Goal: Transaction & Acquisition: Purchase product/service

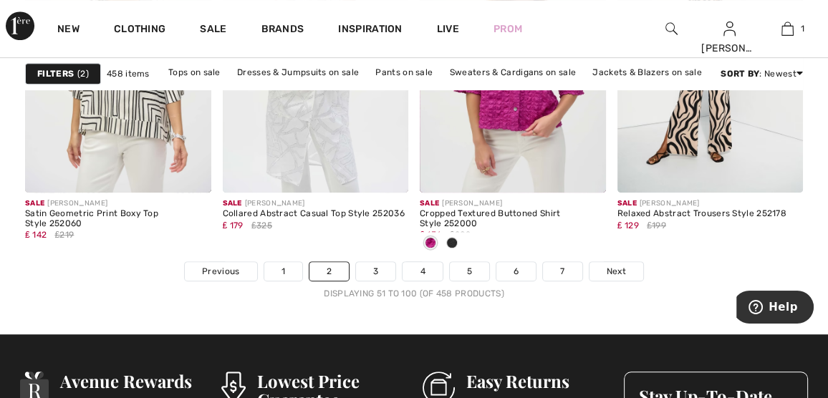
scroll to position [5585, 0]
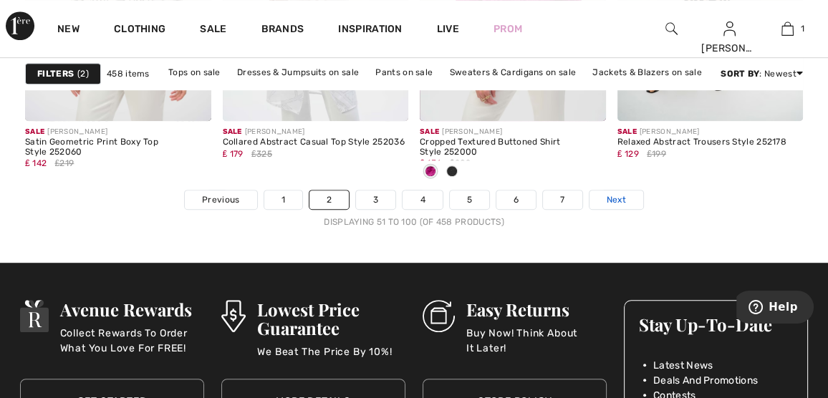
click at [615, 193] on span "Next" at bounding box center [615, 199] width 19 height 13
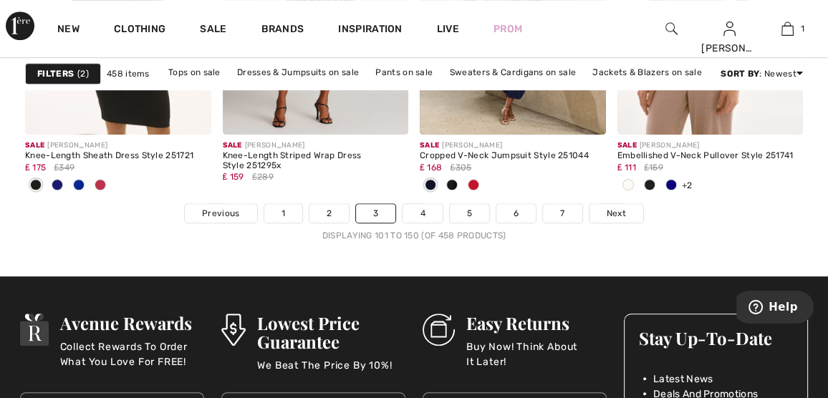
scroll to position [5585, 0]
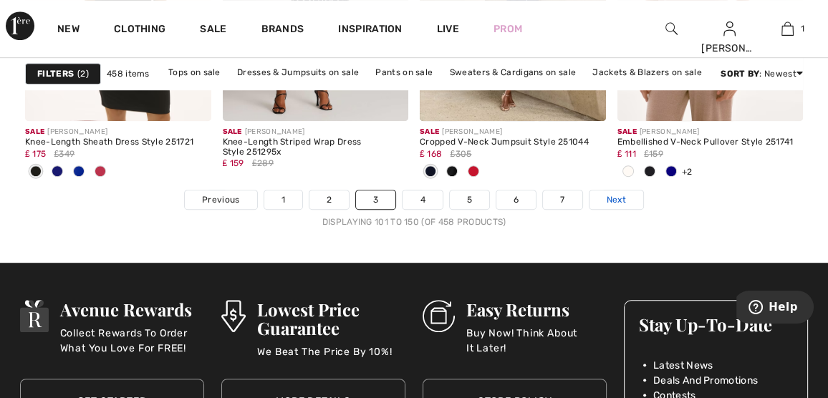
click at [611, 193] on span "Next" at bounding box center [615, 199] width 19 height 13
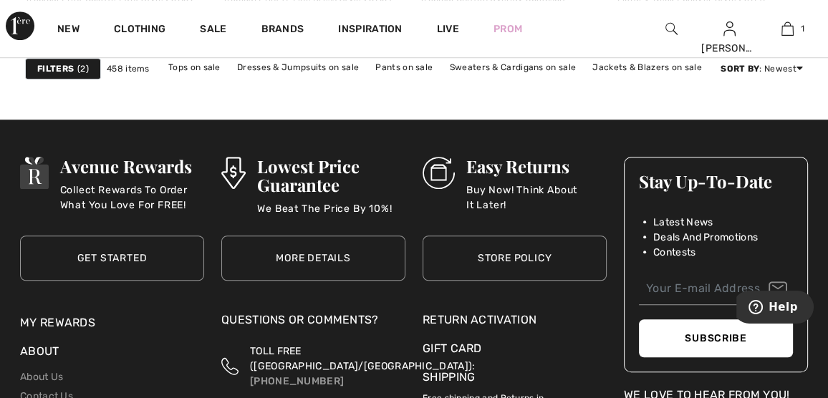
scroll to position [5513, 0]
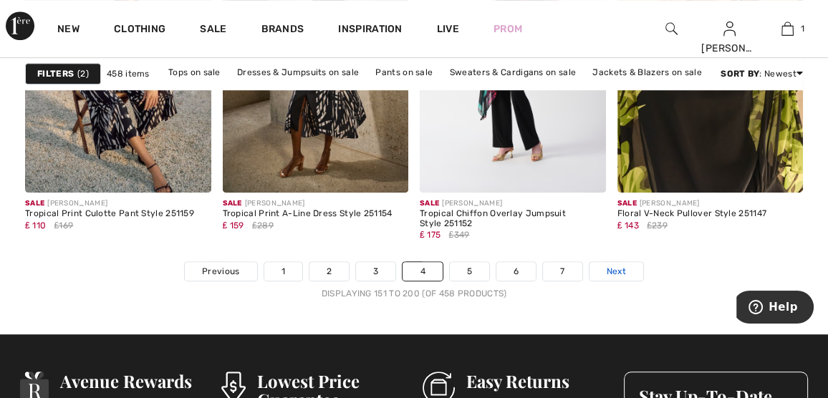
click at [611, 265] on span "Next" at bounding box center [615, 271] width 19 height 13
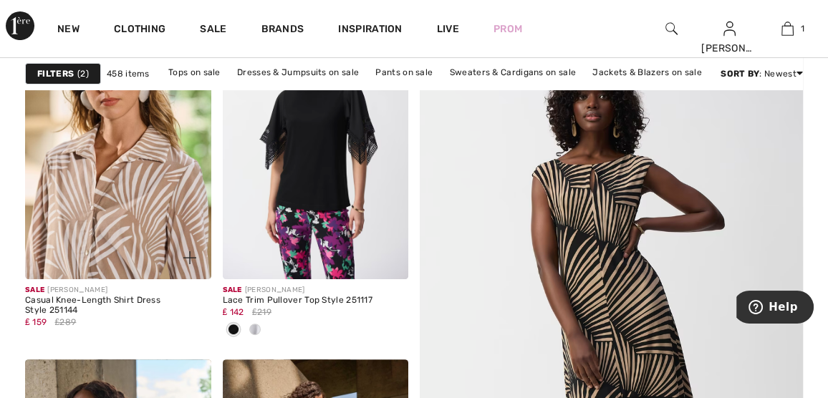
click at [123, 189] on img at bounding box center [118, 140] width 186 height 279
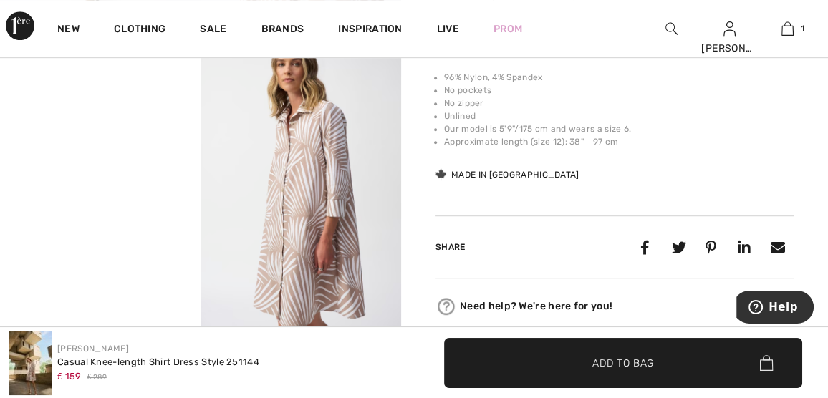
scroll to position [716, 0]
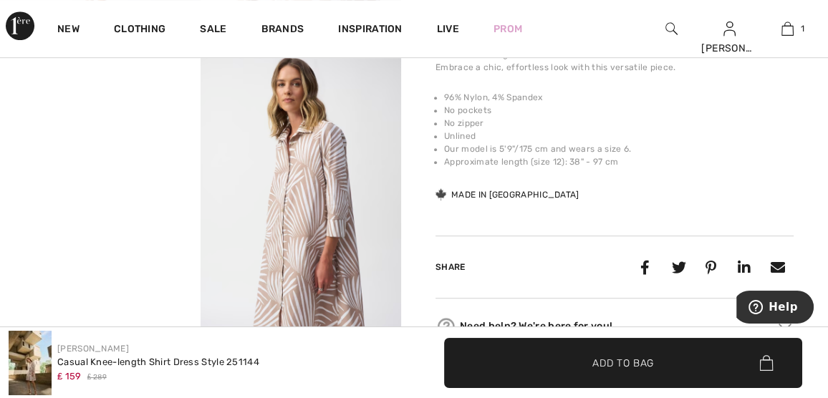
click at [343, 238] on img at bounding box center [300, 197] width 200 height 301
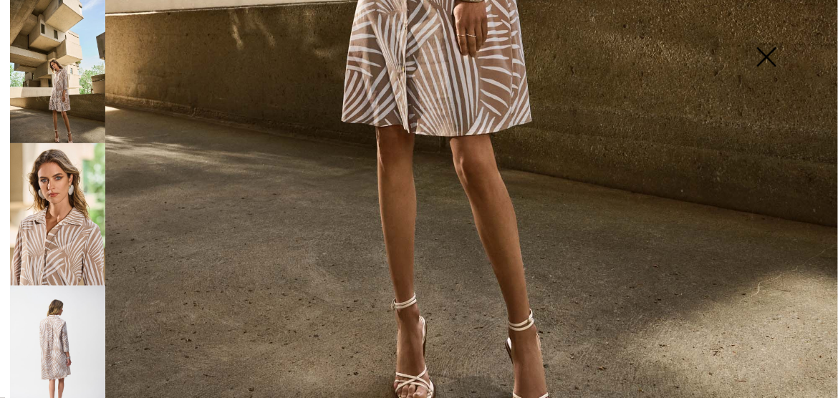
scroll to position [843, 0]
click at [65, 216] on img at bounding box center [57, 214] width 95 height 143
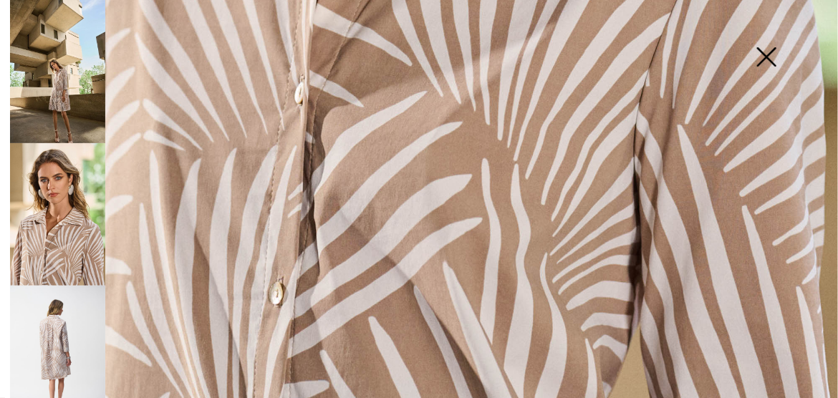
click at [54, 313] on img at bounding box center [57, 357] width 95 height 142
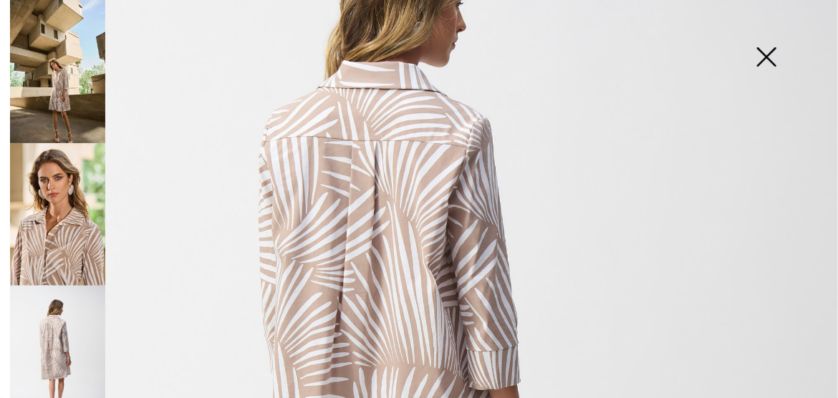
scroll to position [0, 0]
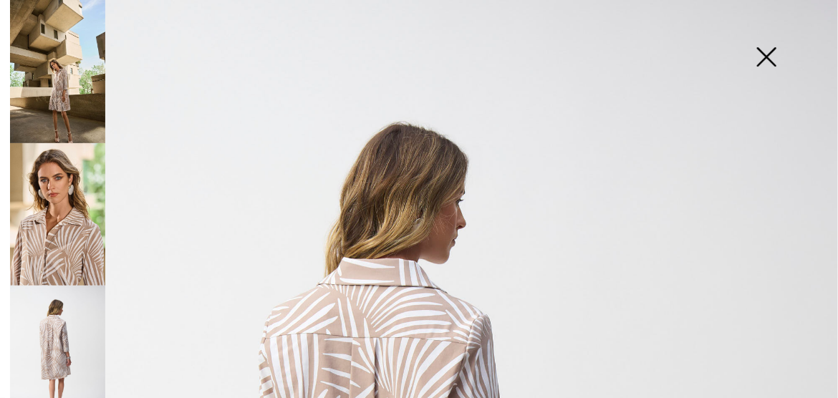
click at [768, 58] on img at bounding box center [766, 58] width 72 height 74
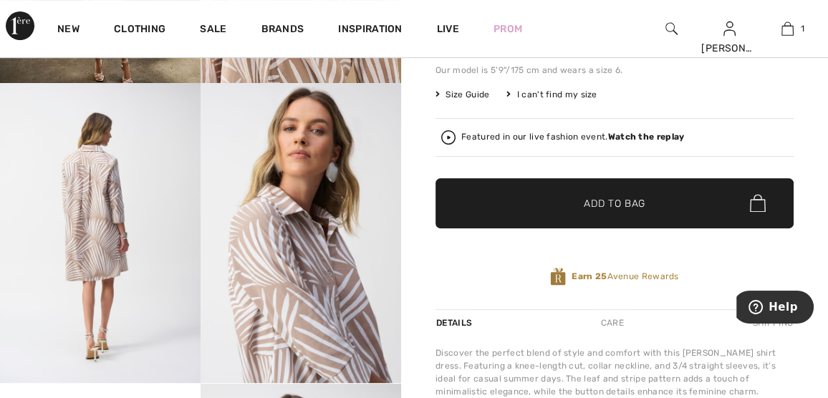
scroll to position [358, 0]
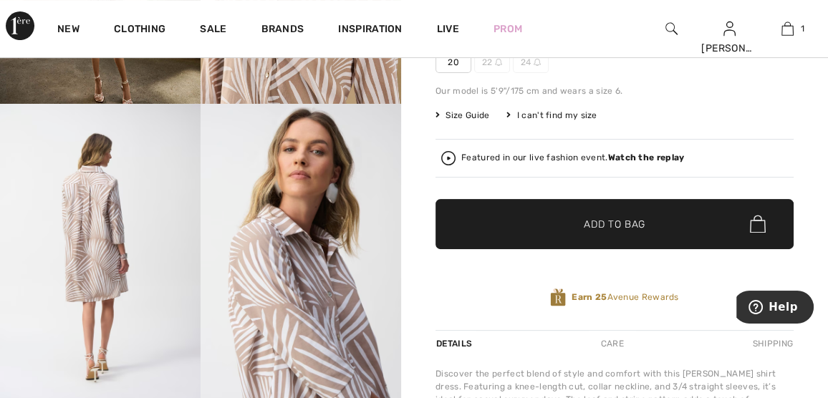
click at [642, 155] on strong "Watch the replay" at bounding box center [646, 158] width 77 height 10
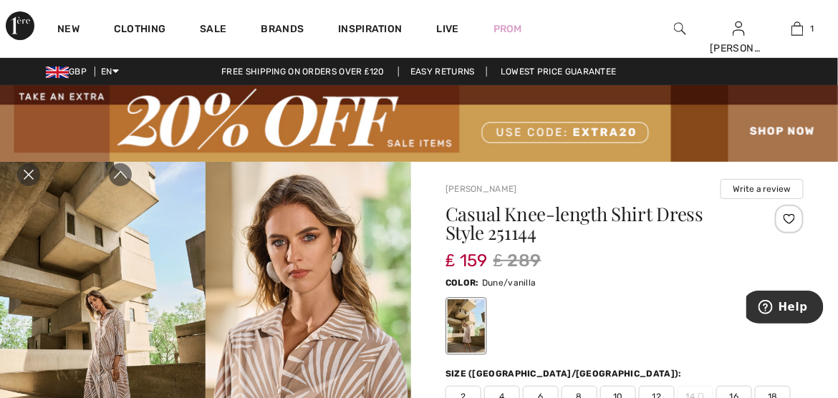
scroll to position [0, 0]
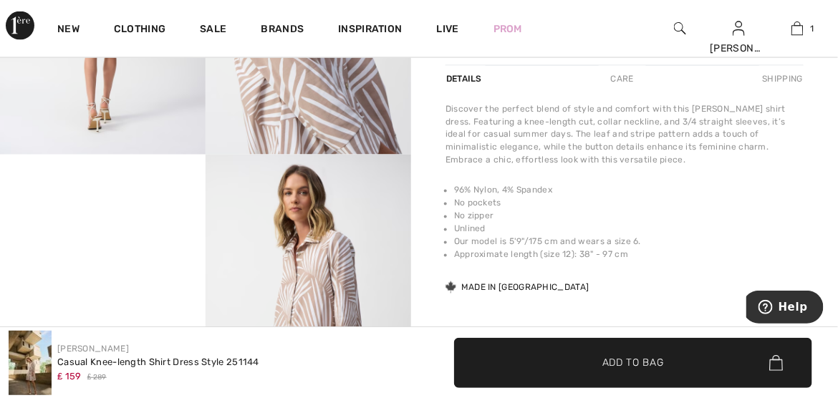
scroll to position [644, 0]
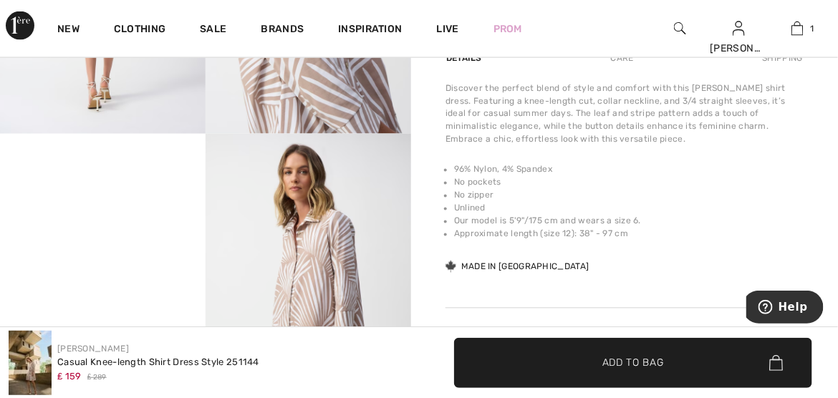
click at [155, 237] on video "Your browser does not support the video tag." at bounding box center [102, 185] width 205 height 103
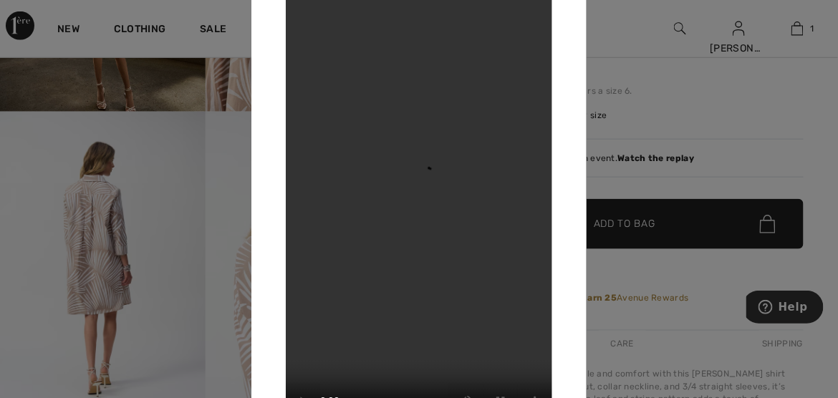
scroll to position [358, 0]
click at [755, 151] on div at bounding box center [419, 199] width 838 height 398
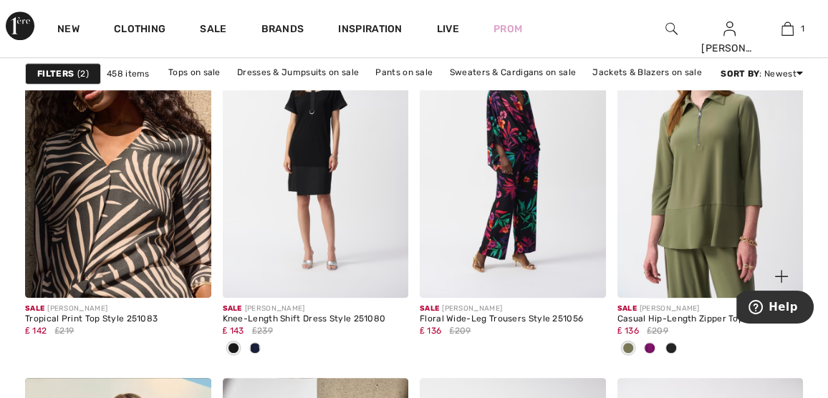
scroll to position [1002, 0]
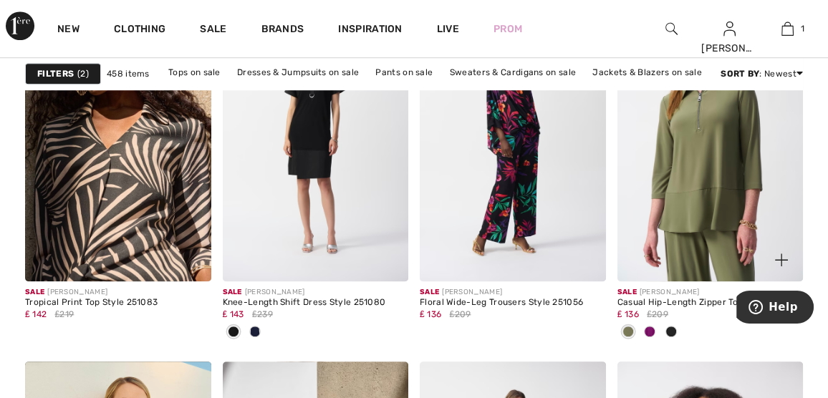
click at [671, 330] on span at bounding box center [670, 331] width 11 height 11
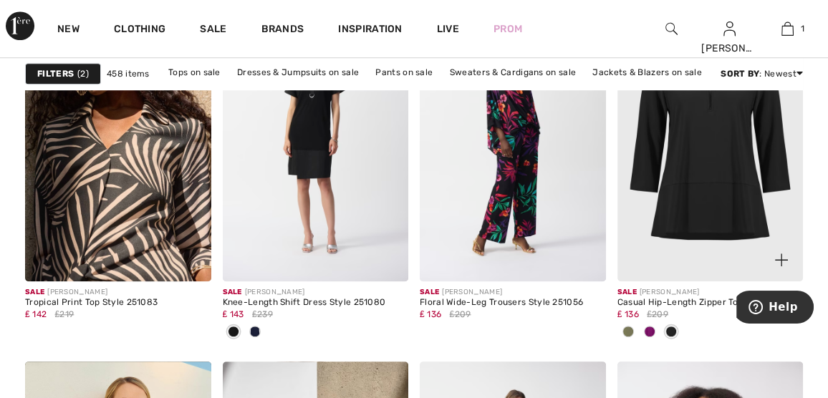
click at [657, 198] on img at bounding box center [710, 141] width 186 height 279
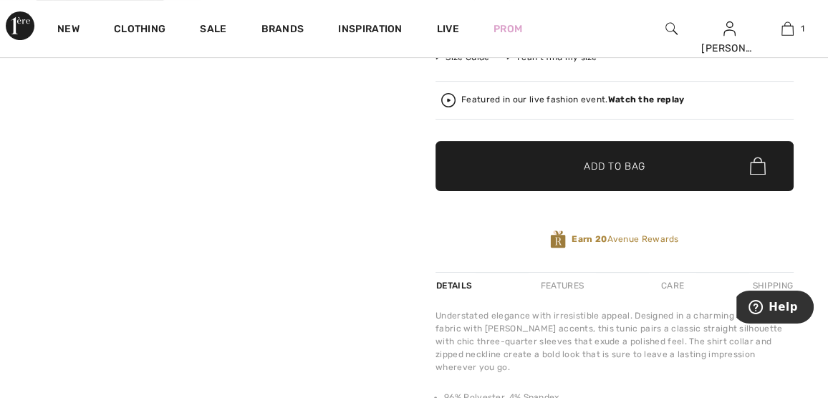
scroll to position [430, 0]
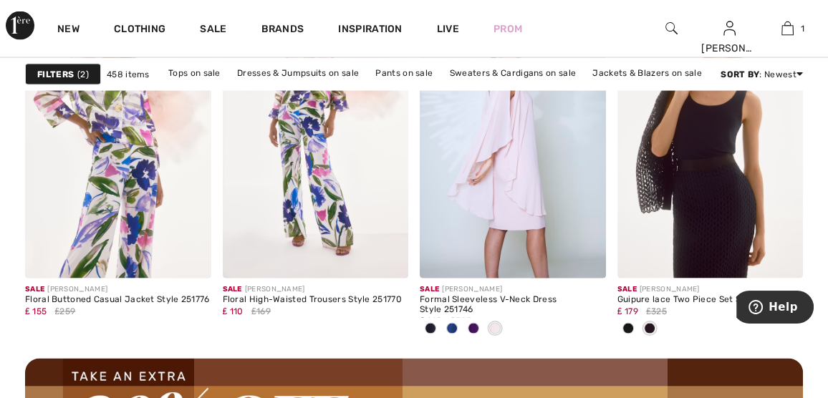
scroll to position [2506, 0]
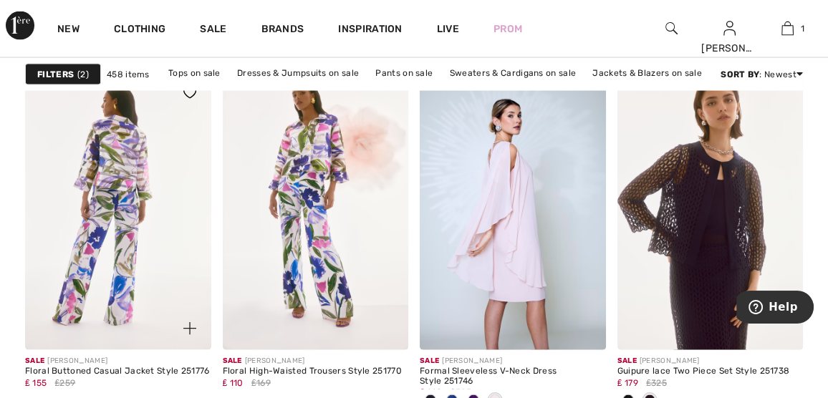
click at [178, 226] on img at bounding box center [118, 211] width 186 height 279
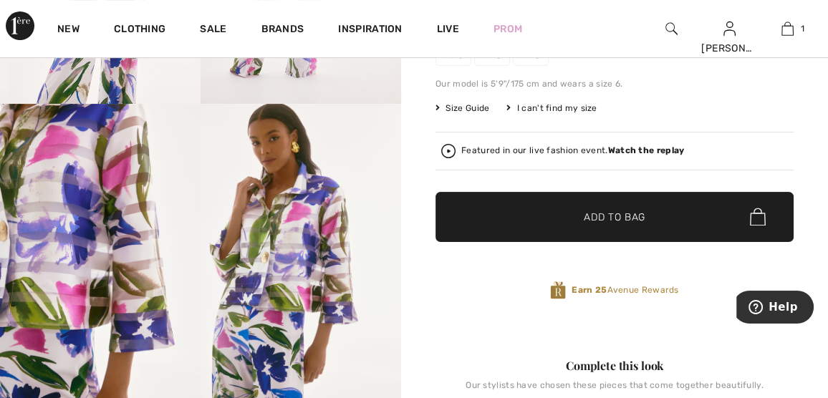
click at [652, 151] on strong "Watch the replay" at bounding box center [646, 150] width 77 height 10
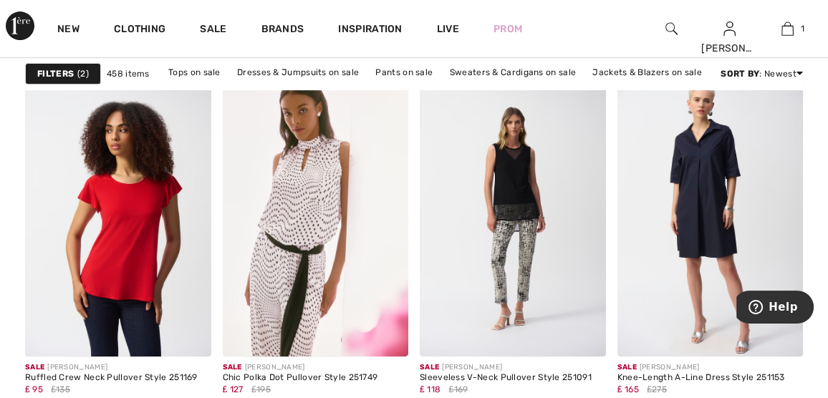
scroll to position [5370, 0]
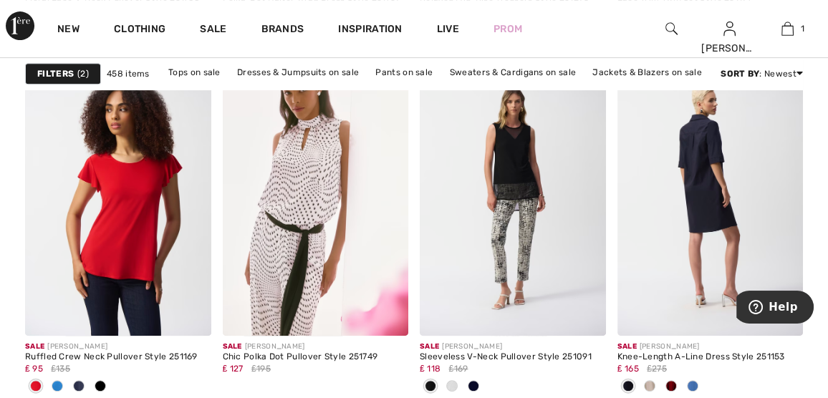
click at [746, 198] on img at bounding box center [710, 196] width 186 height 279
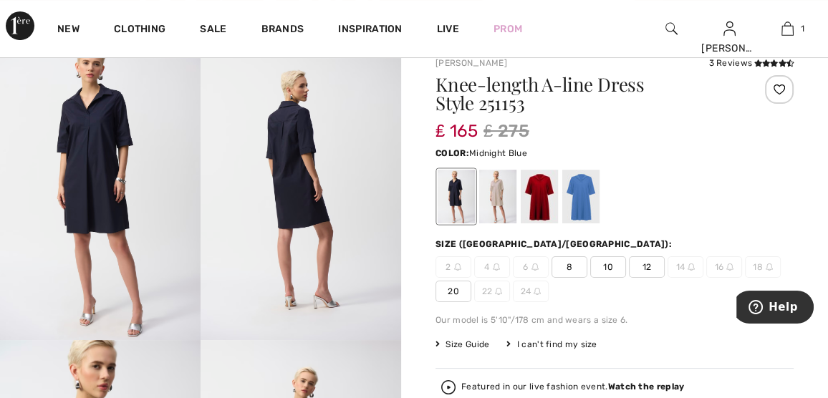
scroll to position [143, 0]
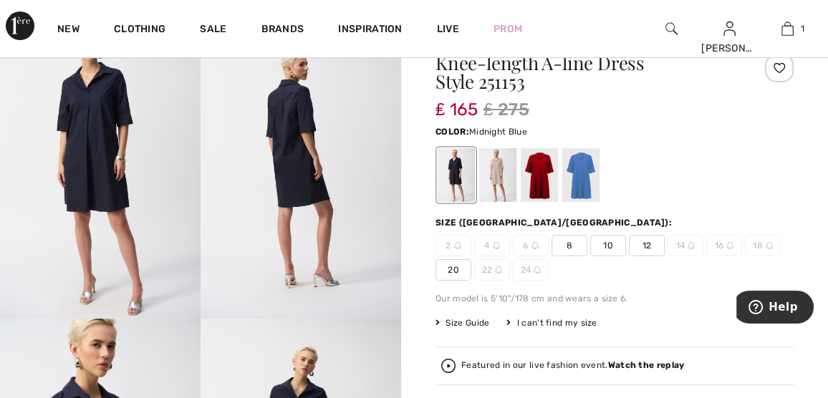
click at [654, 362] on strong "Watch the replay" at bounding box center [646, 365] width 77 height 10
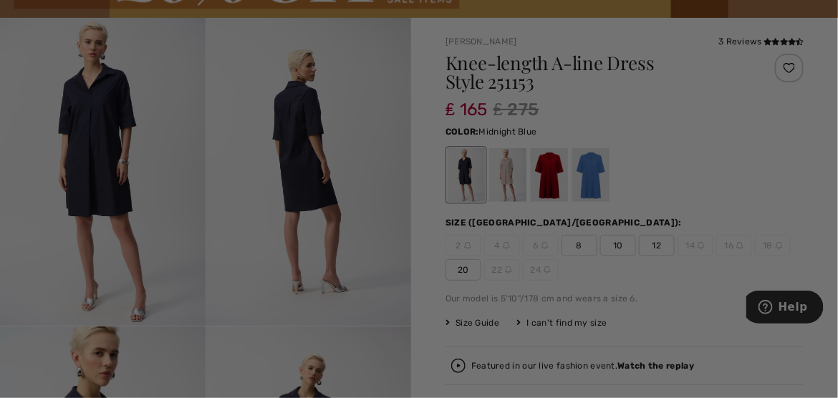
scroll to position [0, 0]
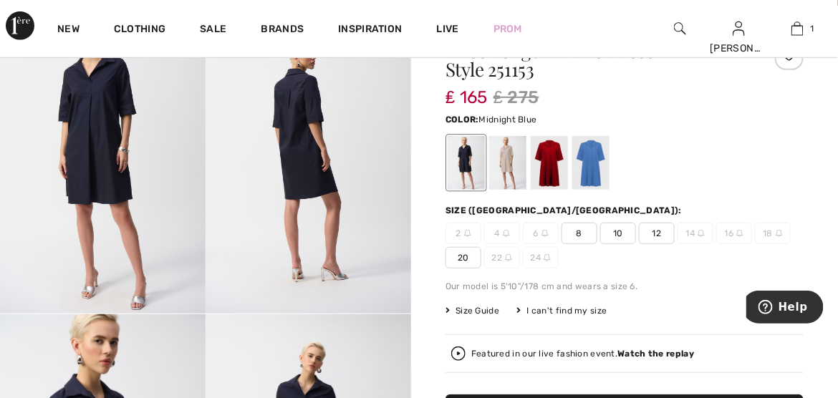
scroll to position [72, 0]
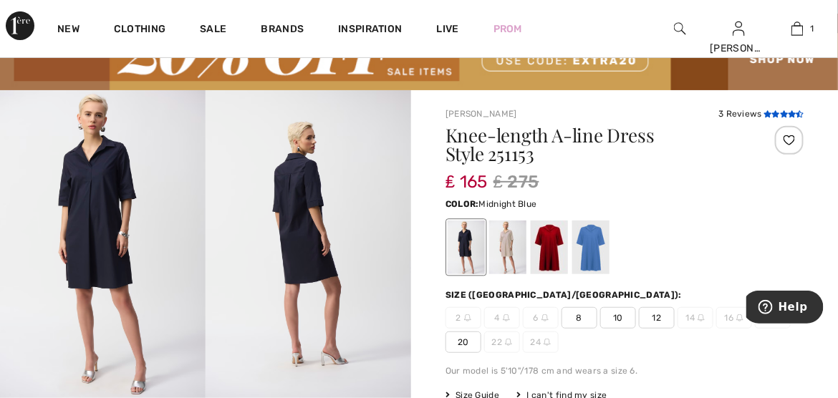
click at [772, 115] on icon at bounding box center [776, 113] width 8 height 7
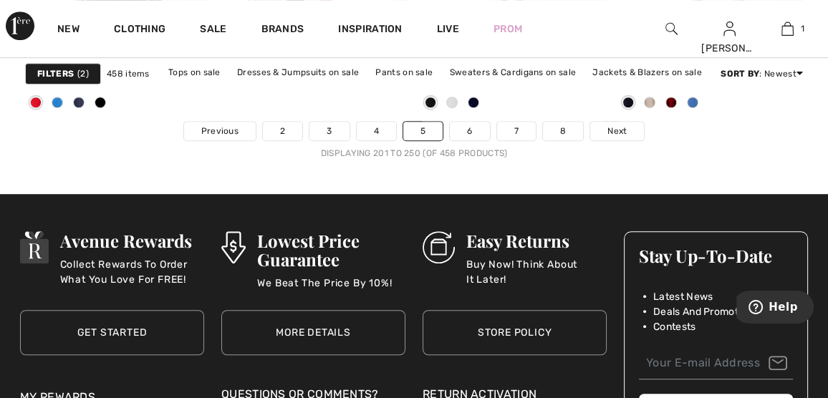
scroll to position [5656, 0]
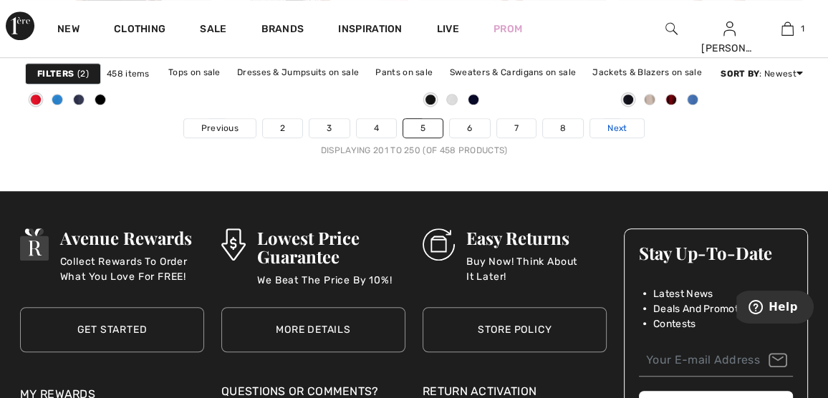
click at [615, 123] on span "Next" at bounding box center [616, 128] width 19 height 13
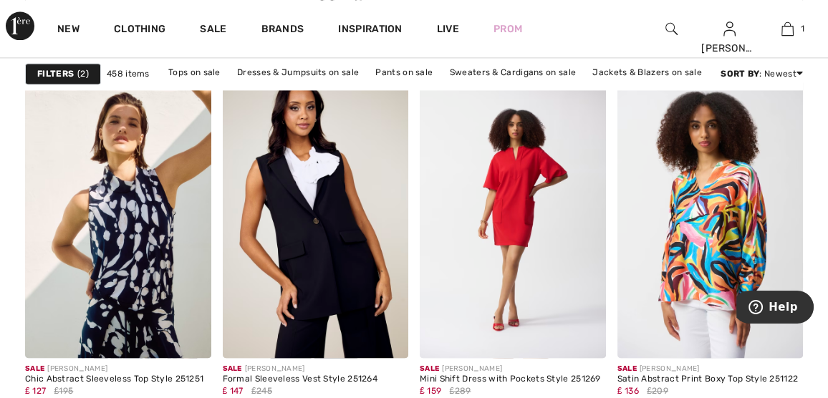
scroll to position [1790, 0]
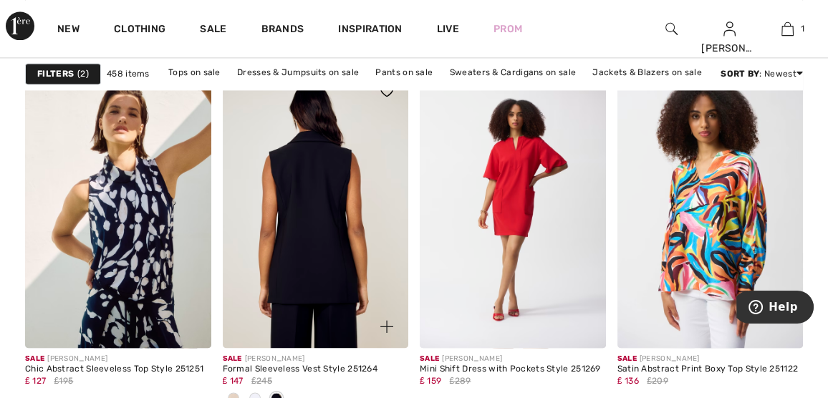
click at [324, 199] on img at bounding box center [316, 208] width 186 height 279
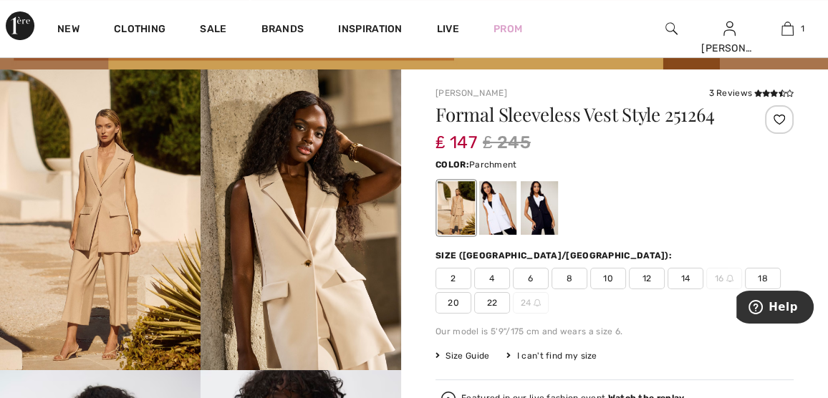
scroll to position [72, 0]
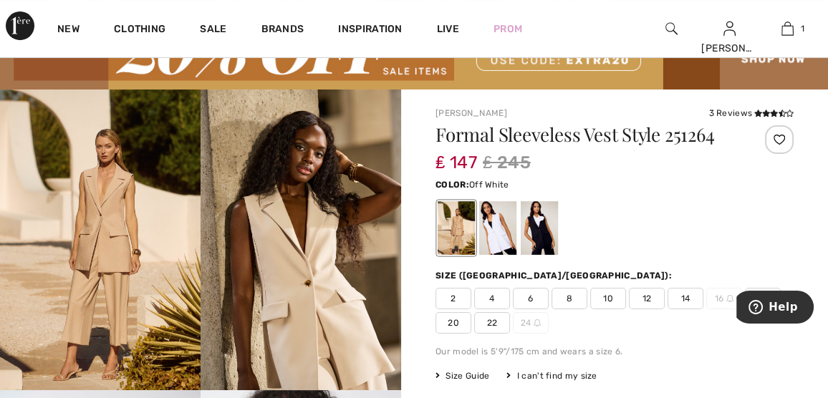
click at [496, 236] on div at bounding box center [497, 228] width 37 height 54
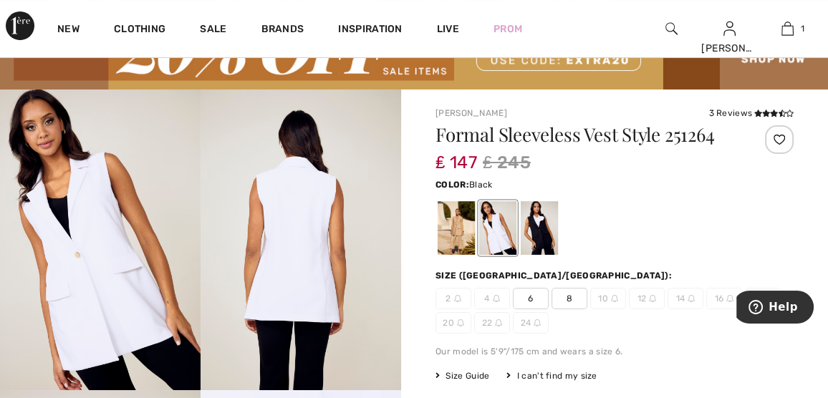
click at [533, 236] on div at bounding box center [539, 228] width 37 height 54
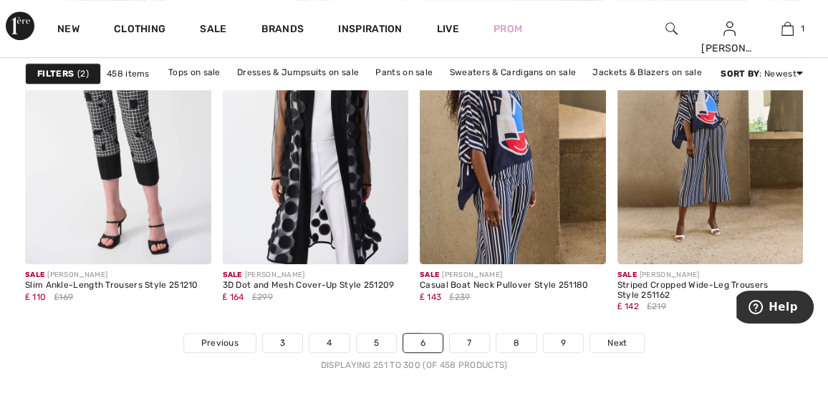
scroll to position [5513, 0]
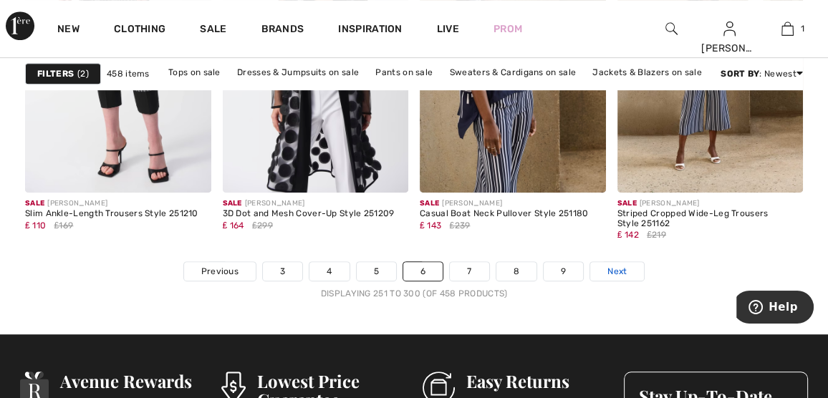
click at [611, 269] on span "Next" at bounding box center [616, 271] width 19 height 13
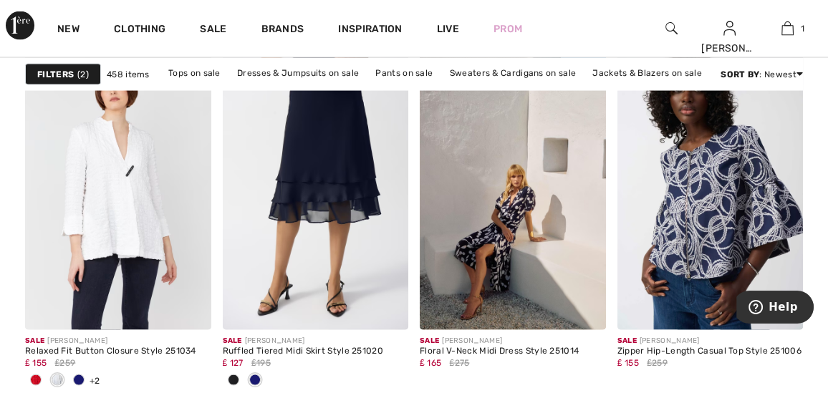
scroll to position [2506, 0]
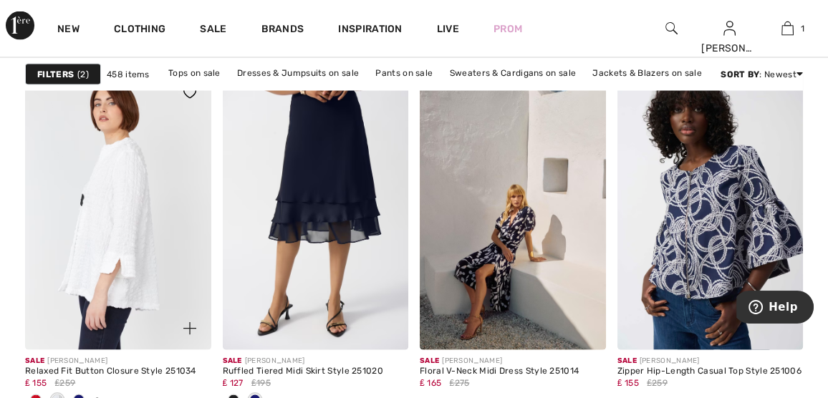
click at [154, 279] on img at bounding box center [118, 211] width 186 height 279
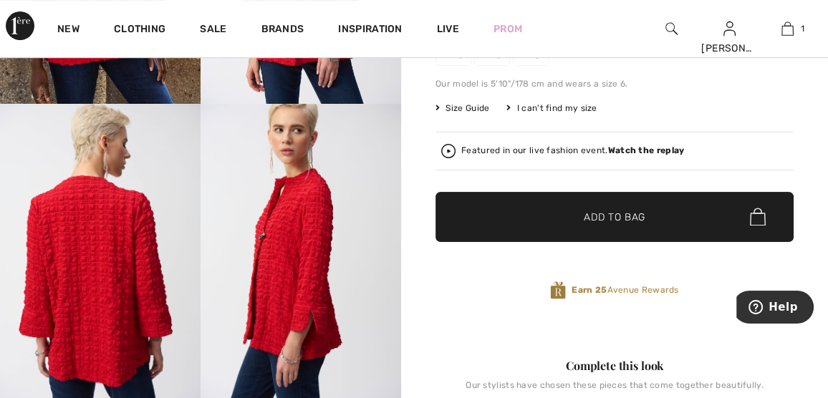
scroll to position [143, 0]
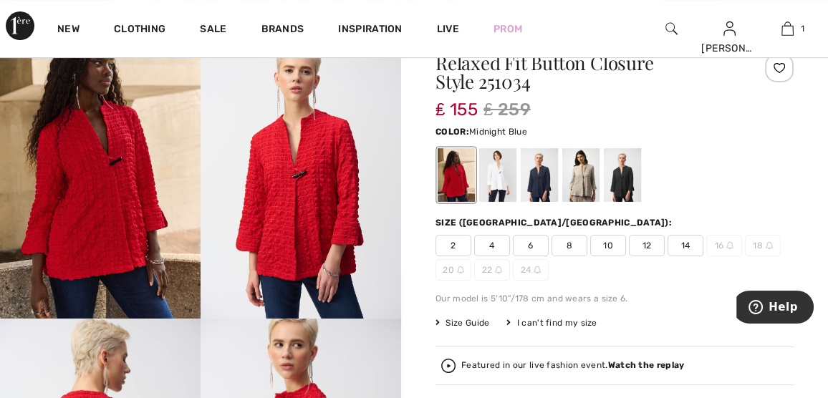
click at [542, 186] on div at bounding box center [539, 175] width 37 height 54
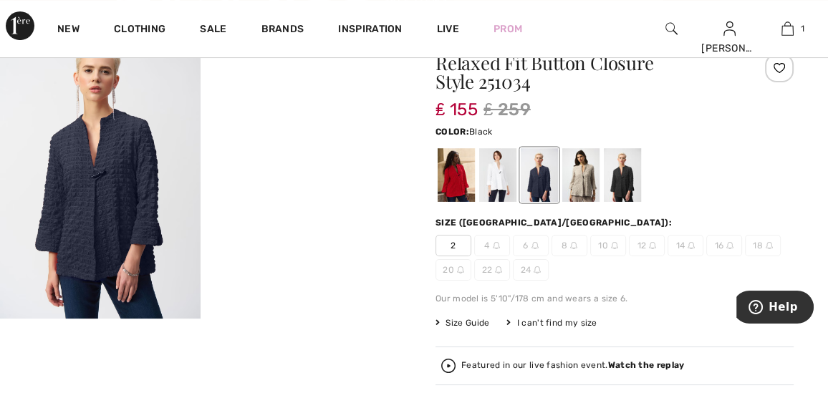
click at [630, 185] on div at bounding box center [622, 175] width 37 height 54
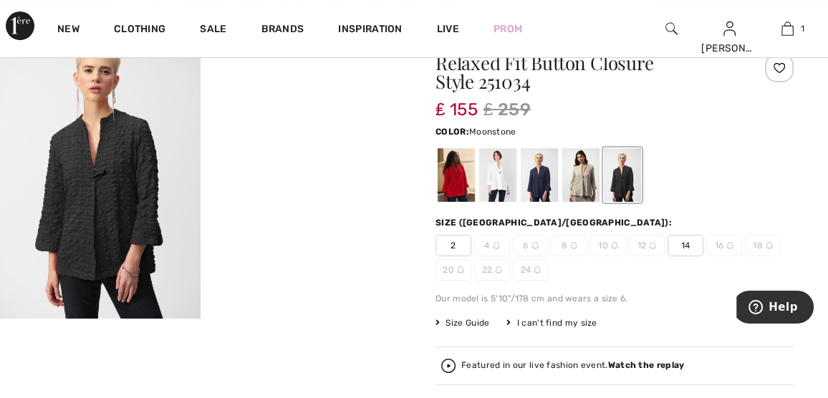
click at [588, 188] on div at bounding box center [580, 175] width 37 height 54
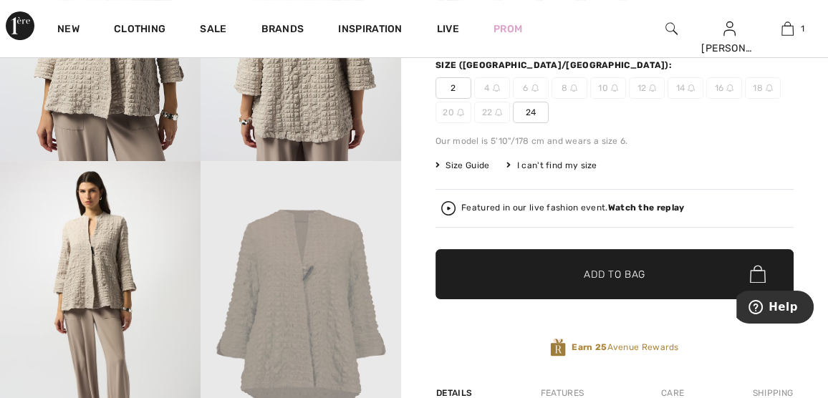
scroll to position [286, 0]
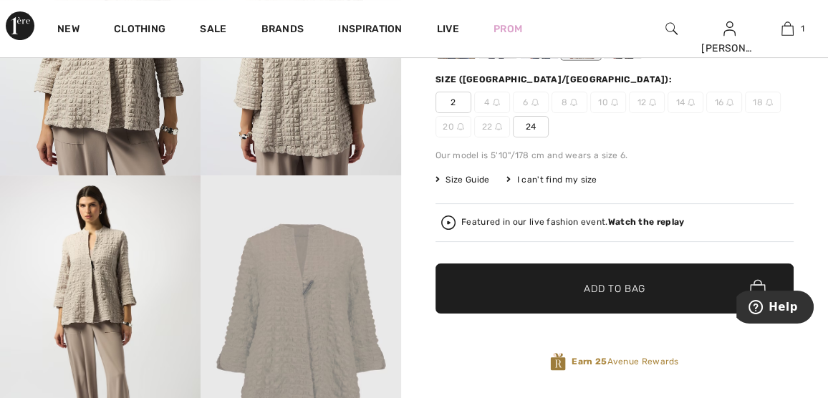
click at [654, 219] on strong "Watch the replay" at bounding box center [646, 222] width 77 height 10
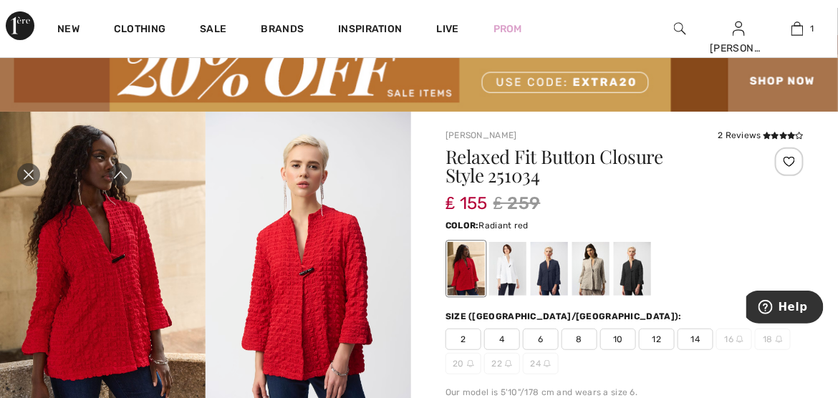
scroll to position [72, 0]
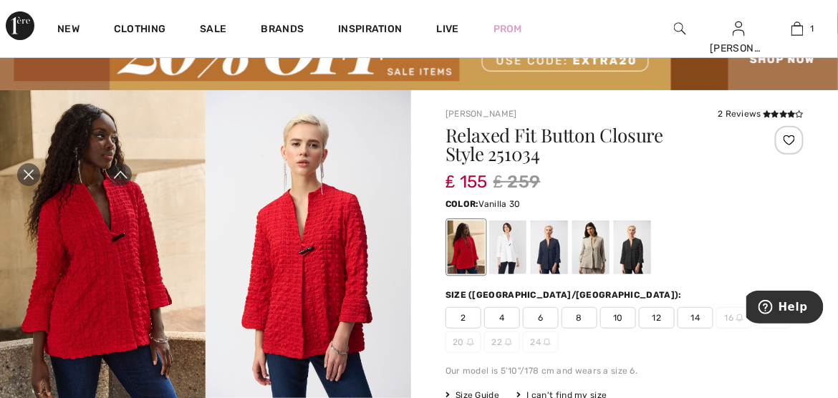
click at [499, 250] on div at bounding box center [507, 248] width 37 height 54
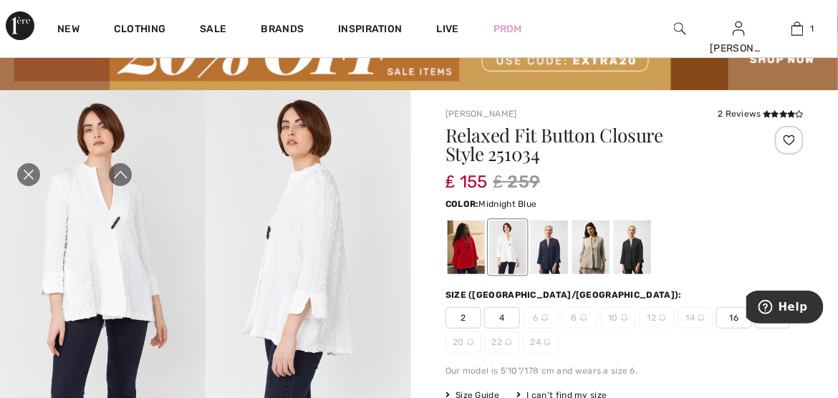
click at [534, 246] on div at bounding box center [549, 248] width 37 height 54
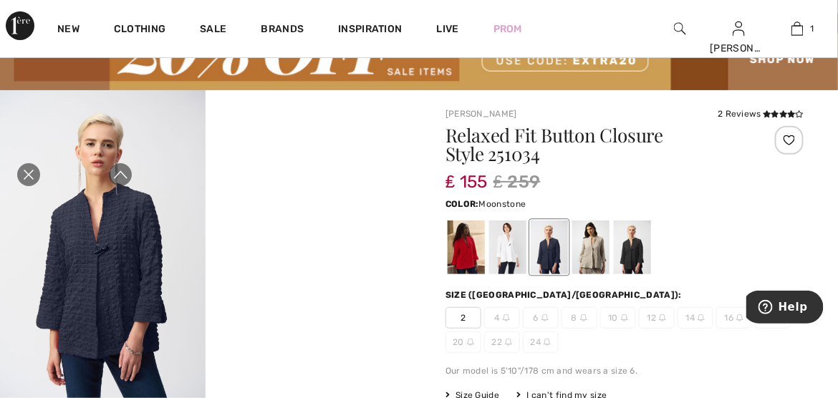
click at [581, 245] on div at bounding box center [590, 248] width 37 height 54
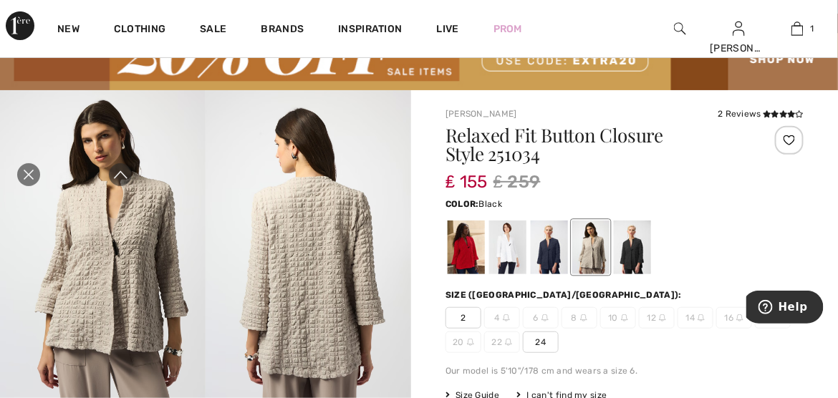
click at [617, 241] on div at bounding box center [632, 248] width 37 height 54
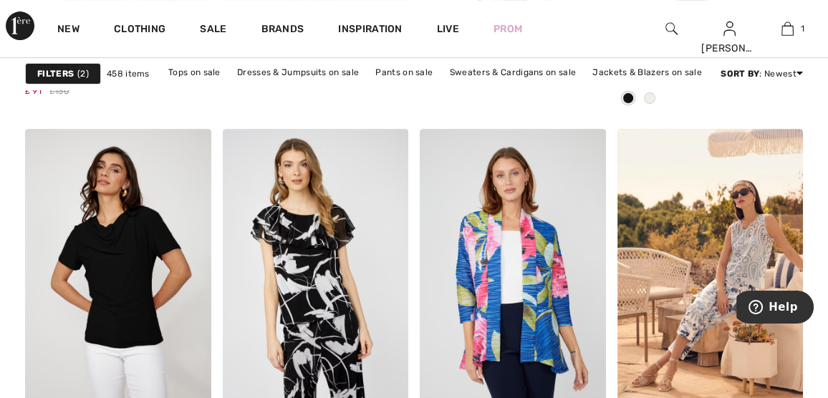
scroll to position [5442, 0]
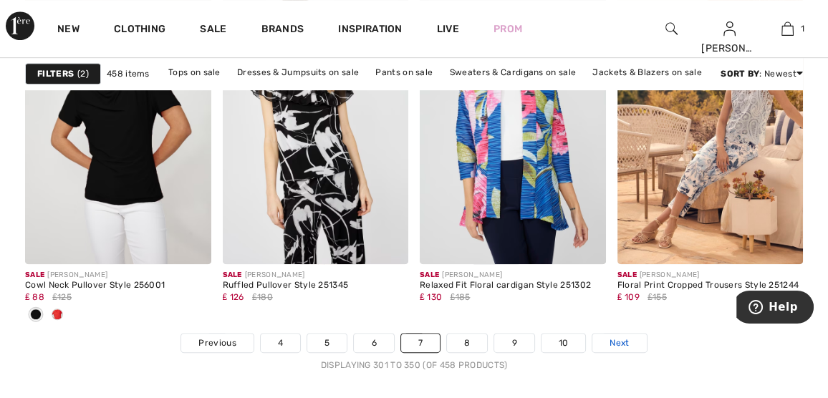
click at [617, 338] on span "Next" at bounding box center [618, 343] width 19 height 13
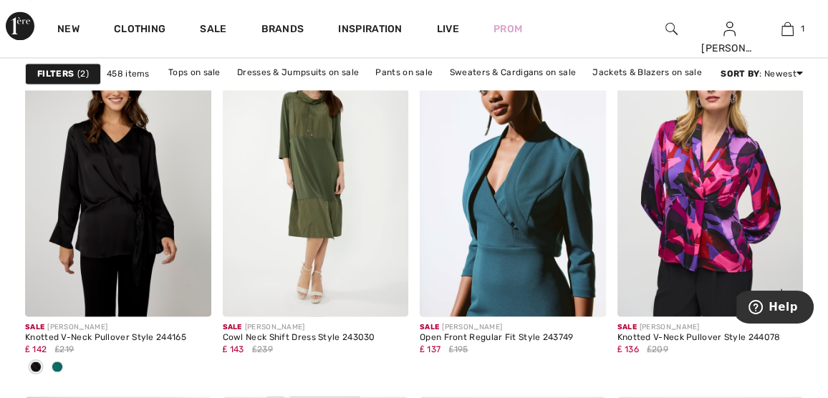
scroll to position [1790, 0]
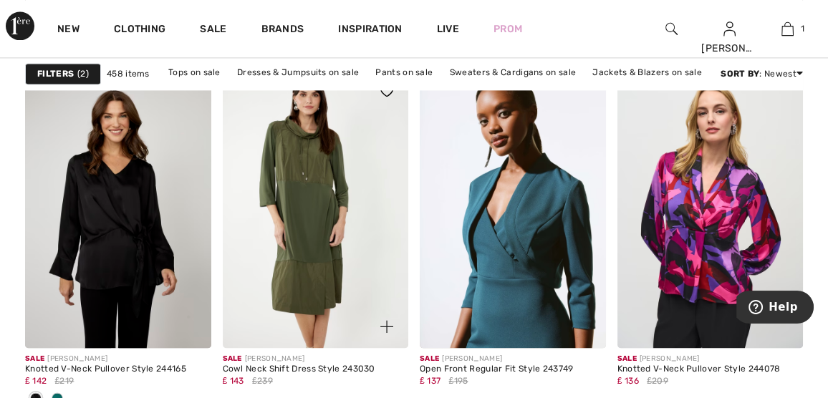
click at [349, 241] on img at bounding box center [316, 208] width 186 height 279
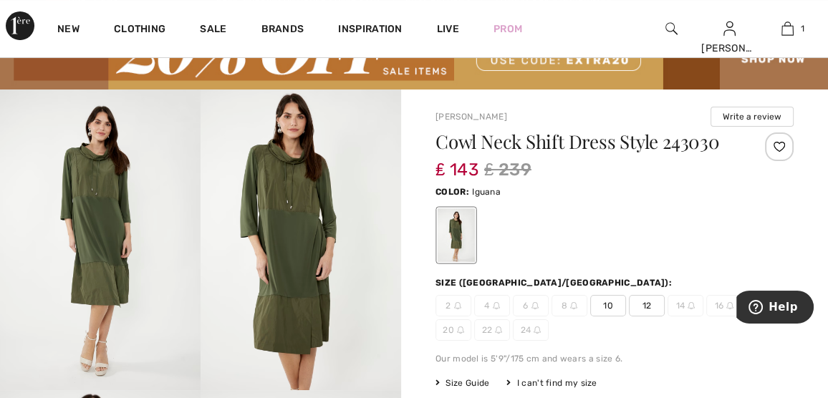
scroll to position [143, 0]
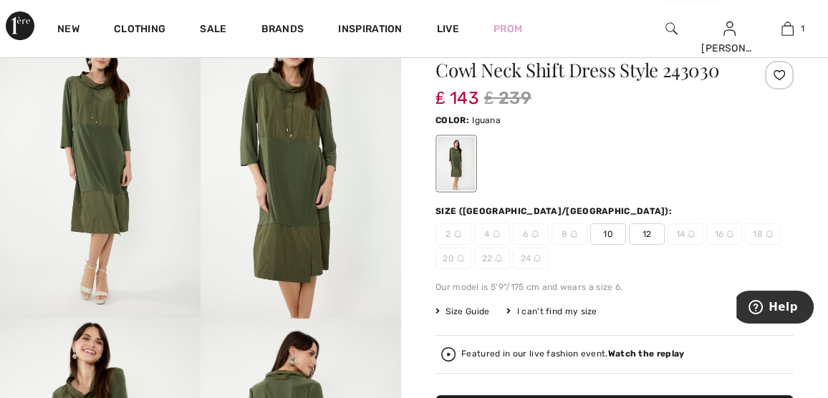
click at [645, 354] on strong "Watch the replay" at bounding box center [646, 354] width 77 height 10
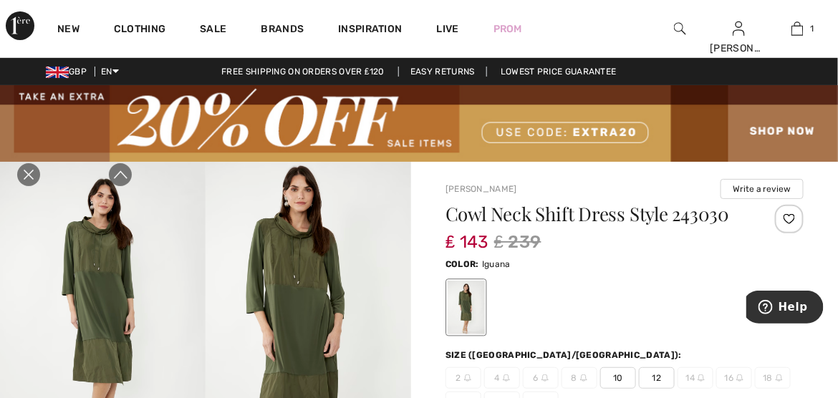
scroll to position [0, 0]
click at [0, 0] on icon "Close live curation" at bounding box center [0, 0] width 0 height 0
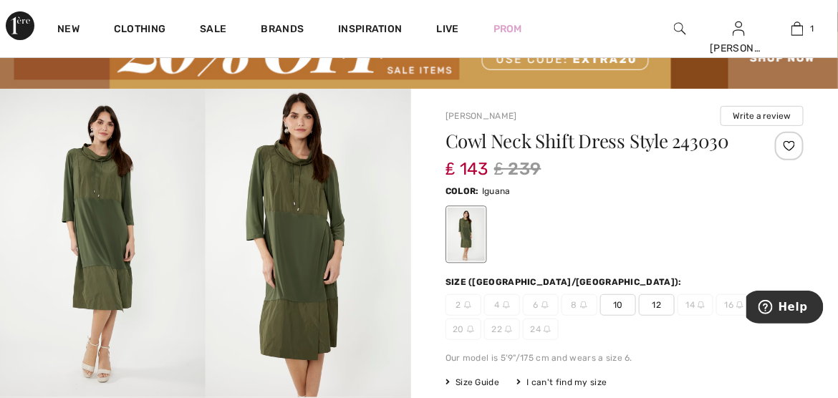
scroll to position [72, 0]
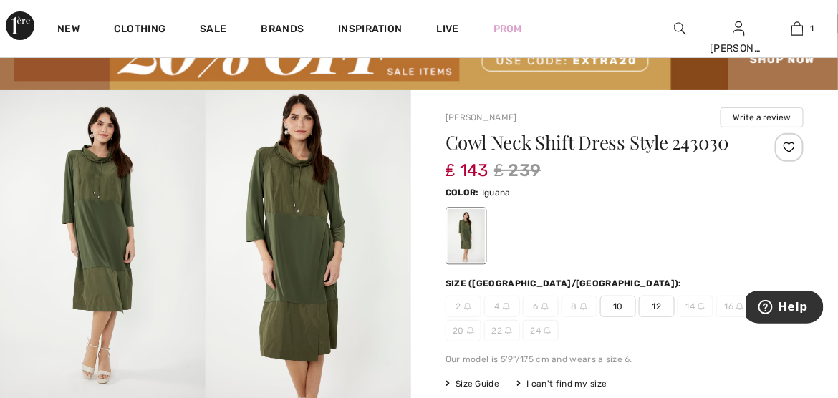
click at [647, 302] on span "12" at bounding box center [657, 306] width 36 height 21
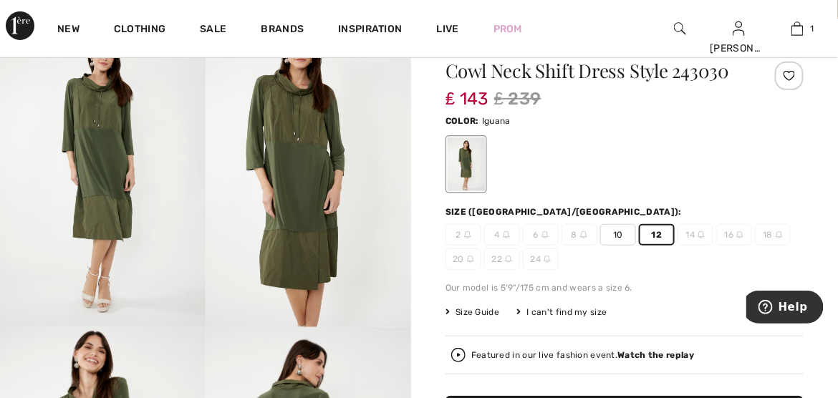
scroll to position [286, 0]
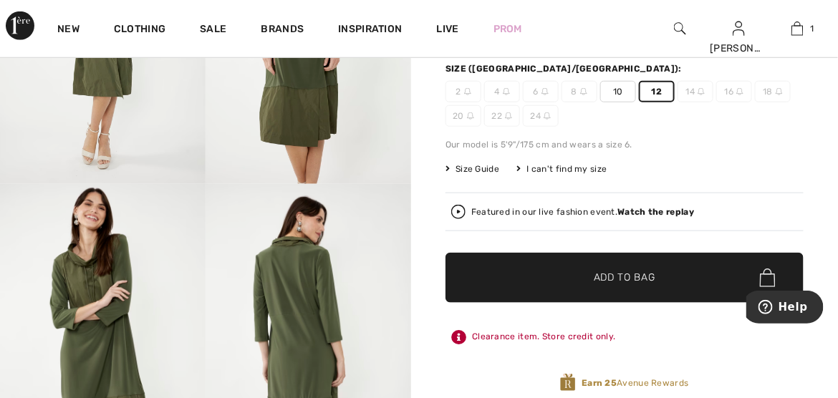
click at [621, 271] on span "Add to Bag" at bounding box center [625, 278] width 62 height 15
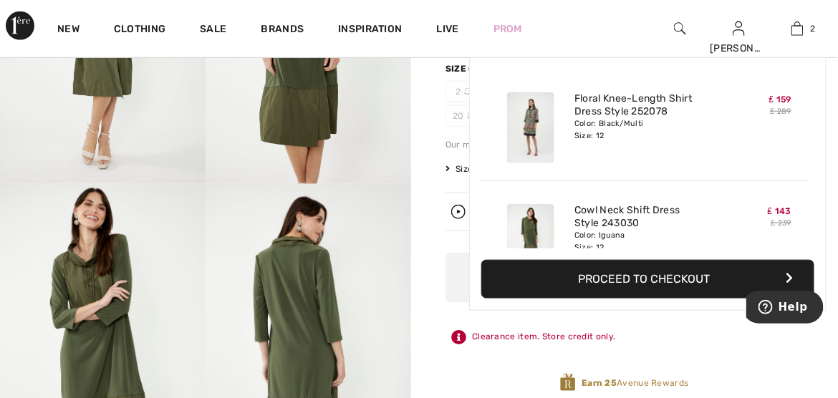
scroll to position [43, 0]
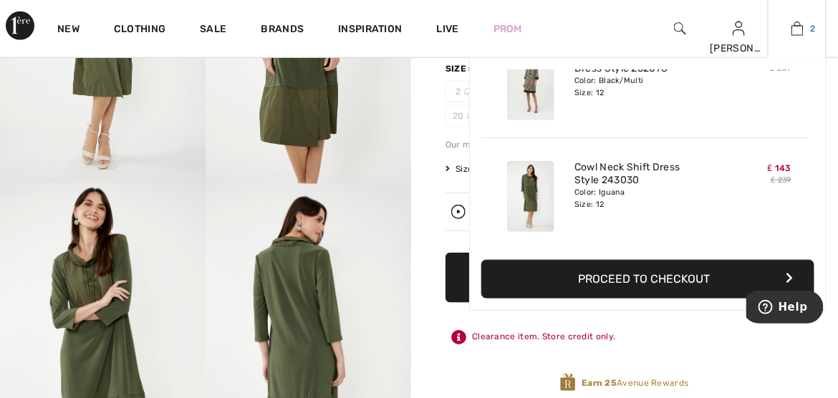
click at [792, 29] on img at bounding box center [797, 28] width 12 height 17
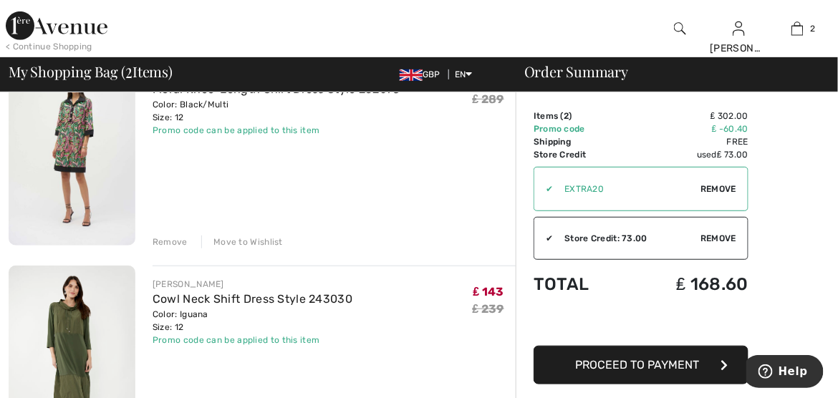
scroll to position [72, 0]
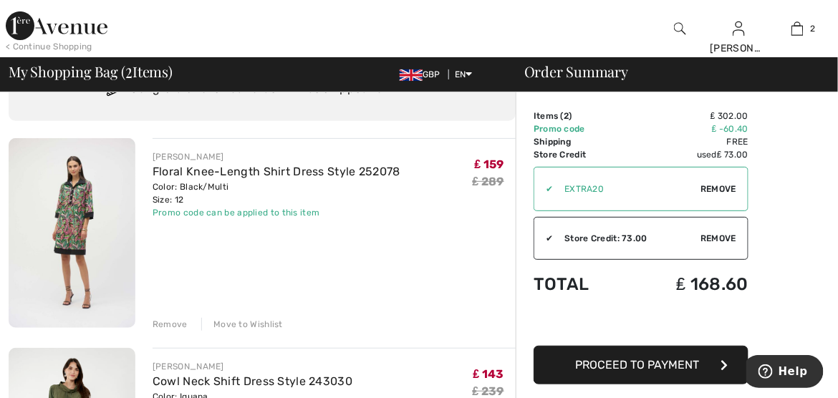
click at [170, 319] on div "Remove" at bounding box center [170, 324] width 35 height 13
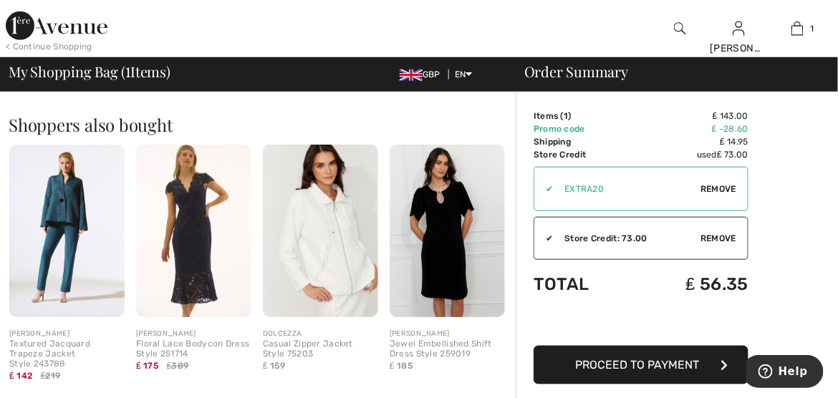
scroll to position [358, 0]
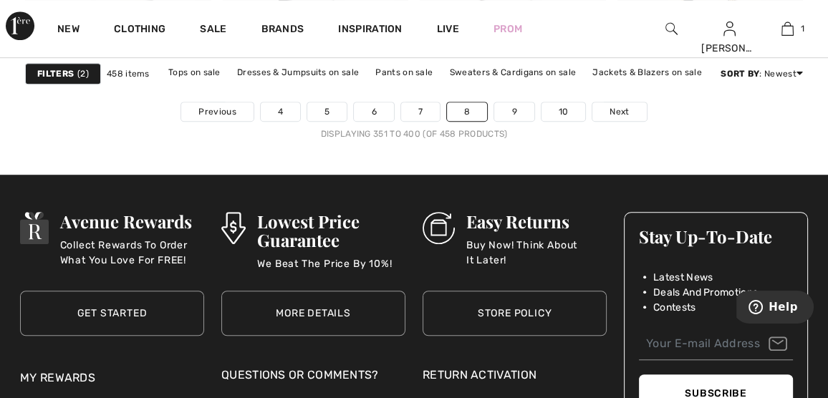
scroll to position [5585, 0]
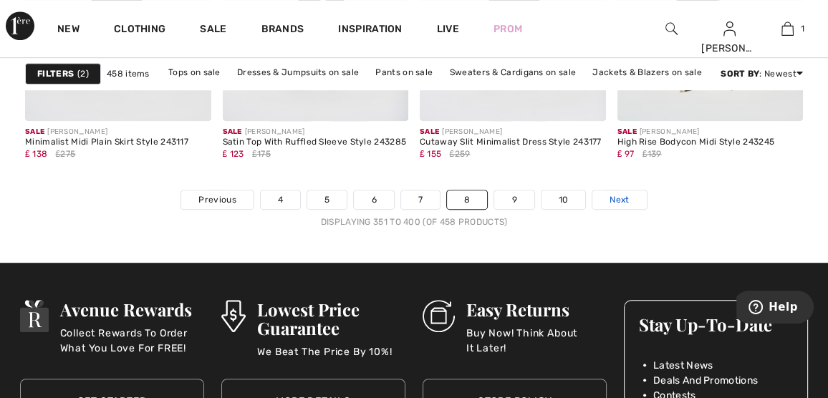
click at [620, 193] on span "Next" at bounding box center [618, 199] width 19 height 13
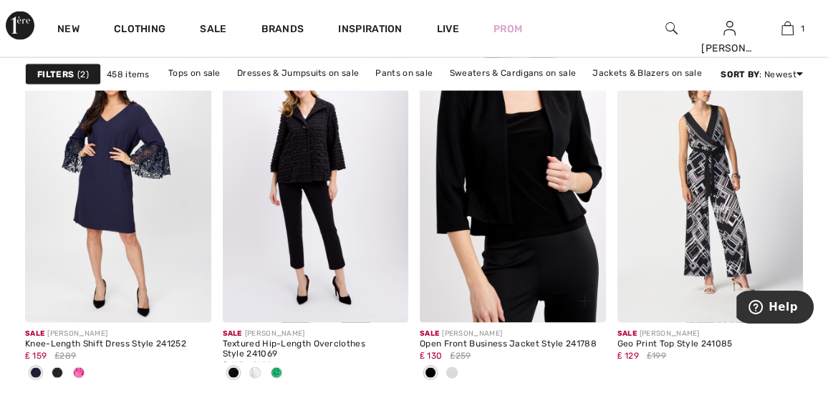
scroll to position [2506, 0]
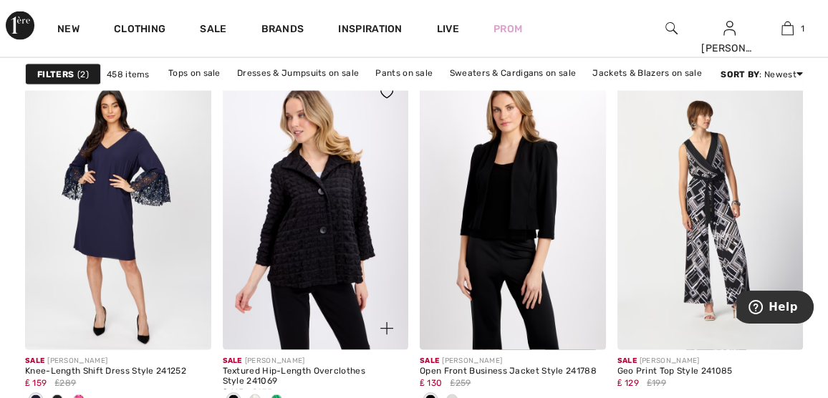
click at [339, 229] on img at bounding box center [316, 211] width 186 height 279
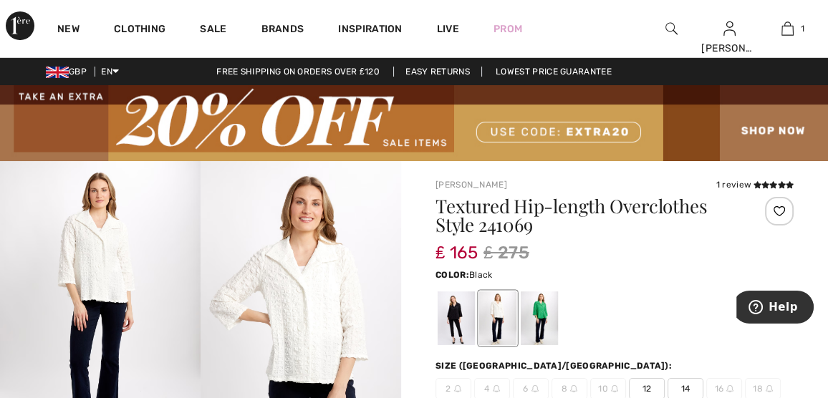
click at [456, 310] on div at bounding box center [455, 318] width 37 height 54
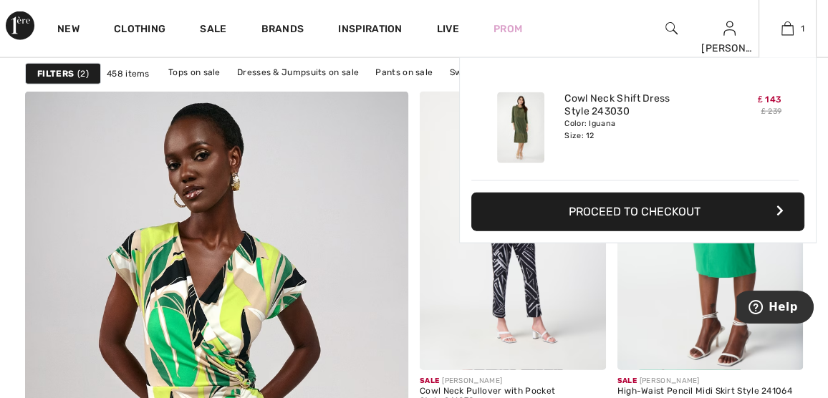
scroll to position [3079, 0]
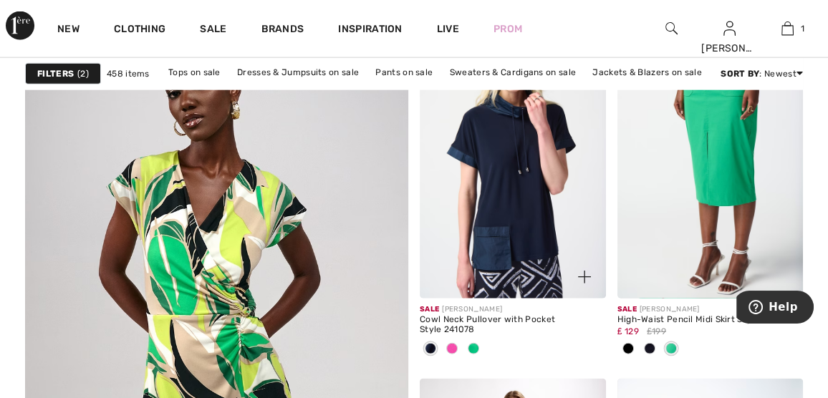
click at [442, 160] on img at bounding box center [513, 159] width 186 height 279
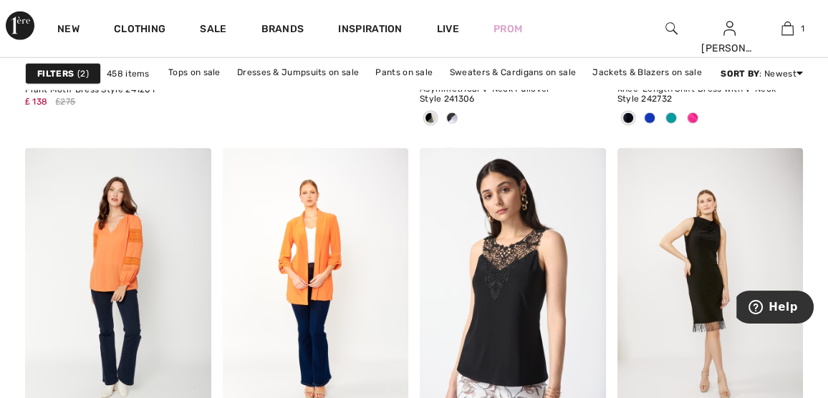
scroll to position [3723, 0]
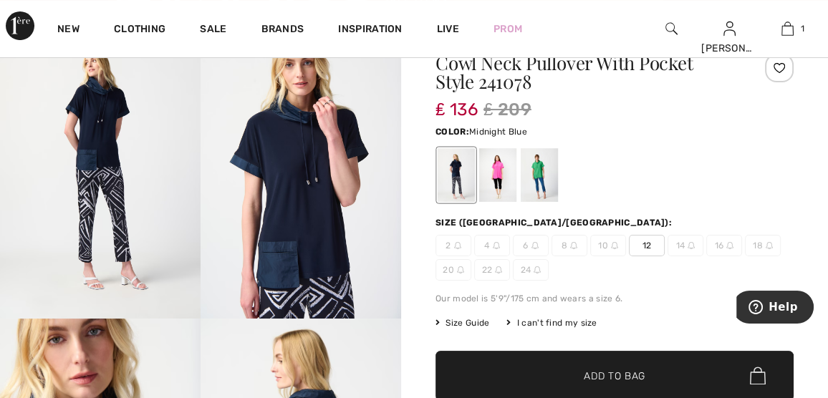
scroll to position [72, 0]
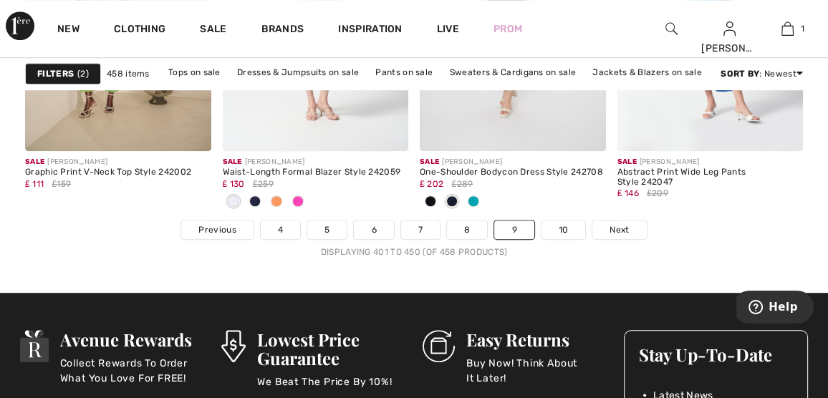
scroll to position [5585, 0]
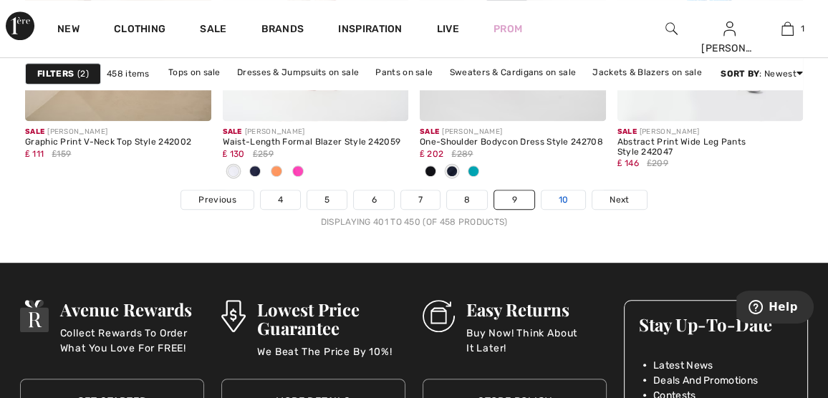
click at [558, 191] on link "10" at bounding box center [563, 199] width 44 height 19
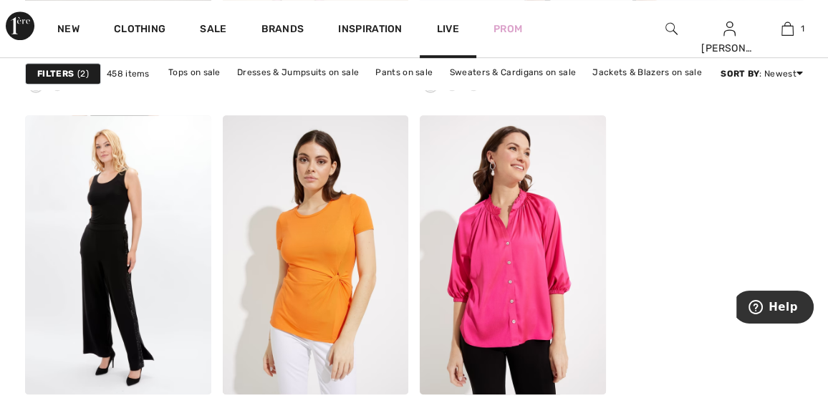
scroll to position [859, 0]
